Goal: Transaction & Acquisition: Purchase product/service

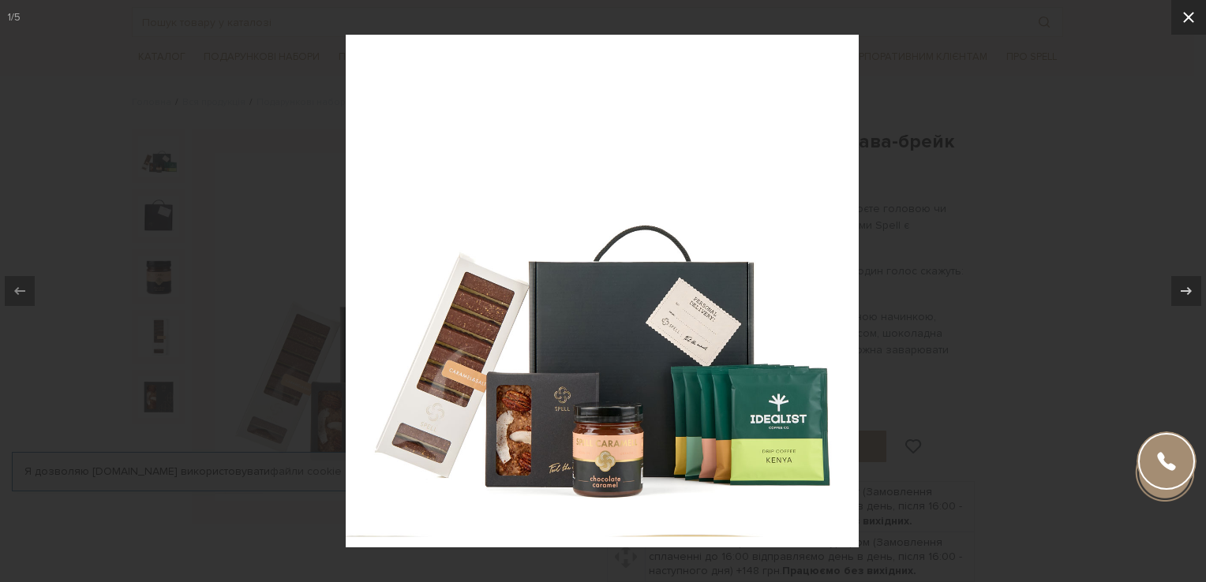
click at [1181, 10] on icon at bounding box center [1188, 17] width 19 height 19
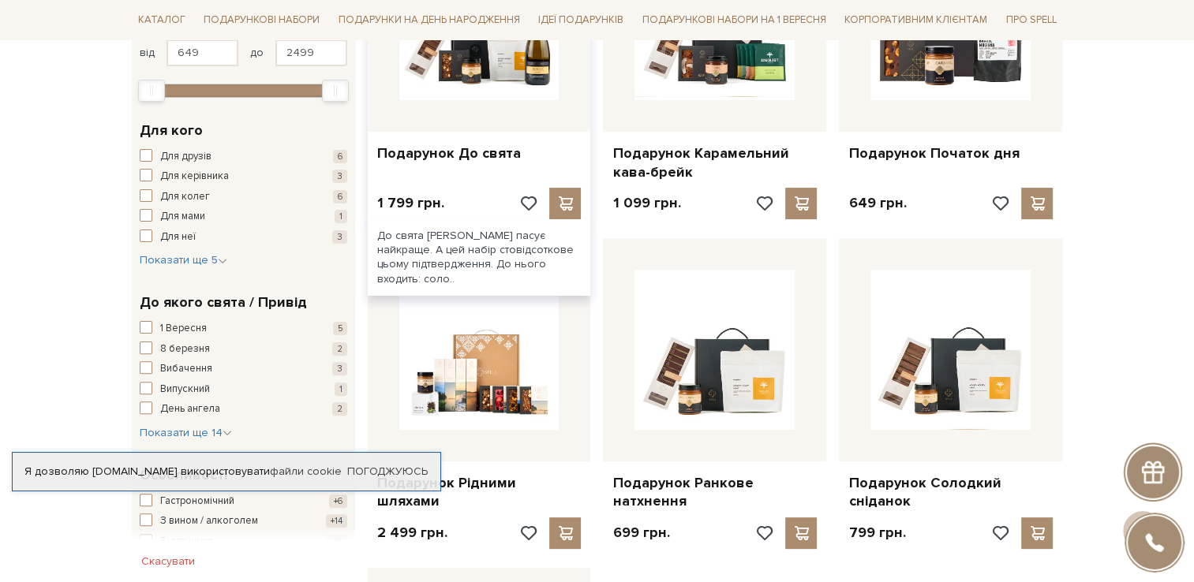
scroll to position [473, 0]
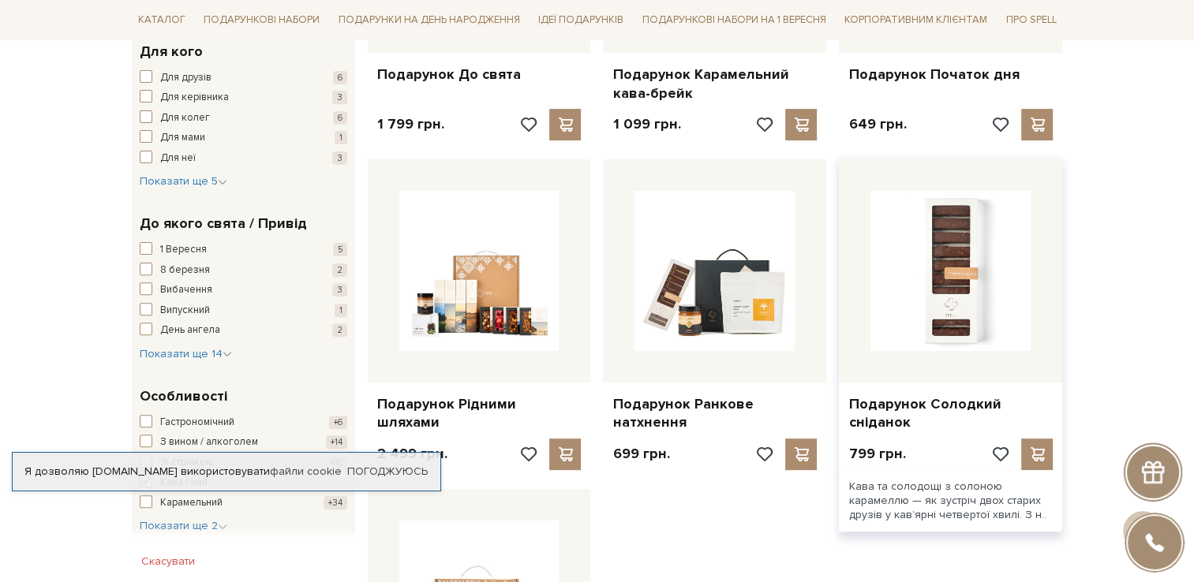
click at [947, 270] on img at bounding box center [950, 271] width 160 height 160
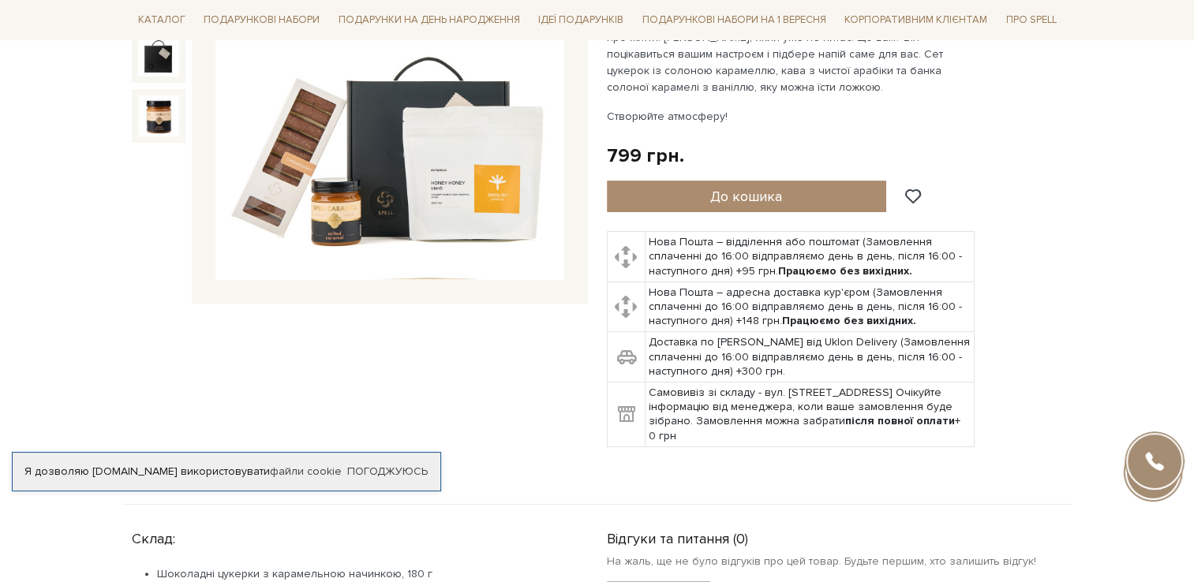
scroll to position [79, 0]
